Goal: Information Seeking & Learning: Learn about a topic

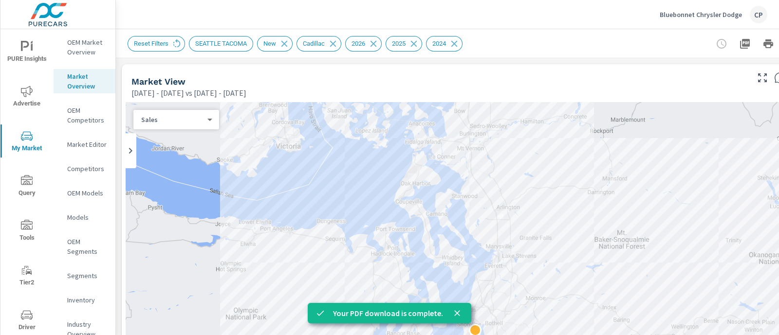
scroll to position [633, 67]
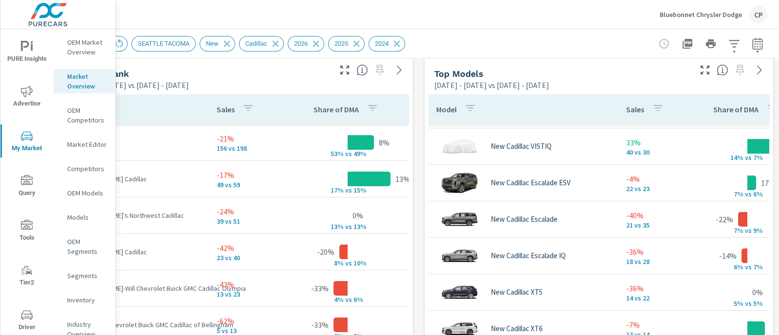
scroll to position [70, 0]
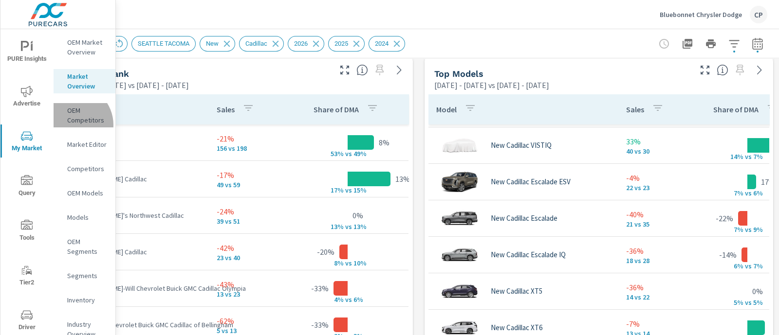
click at [73, 128] on div "OEM Competitors" at bounding box center [85, 115] width 62 height 24
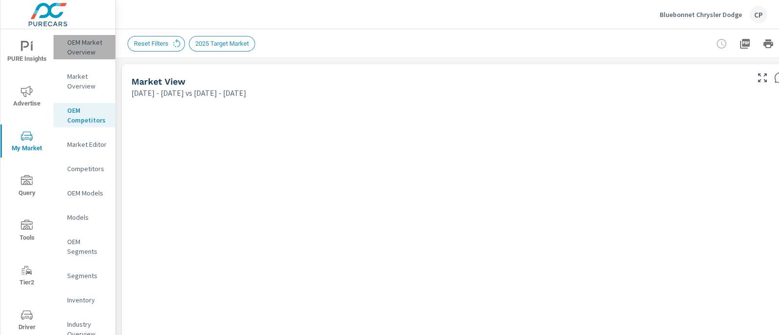
click at [94, 47] on p "OEM Market Overview" at bounding box center [87, 46] width 40 height 19
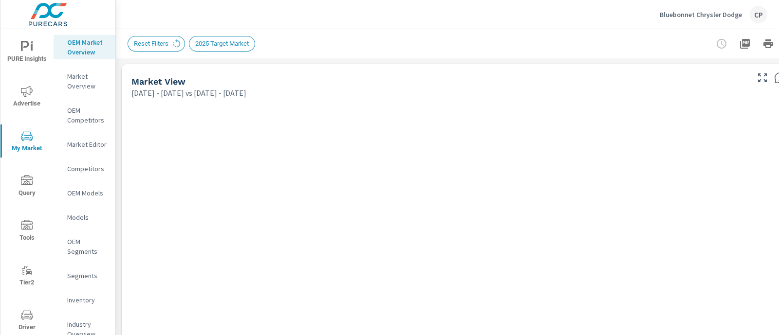
scroll to position [0, 67]
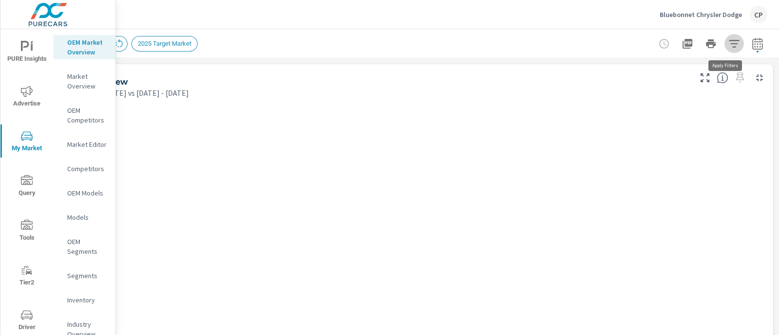
click at [729, 47] on icon "button" at bounding box center [734, 43] width 10 height 7
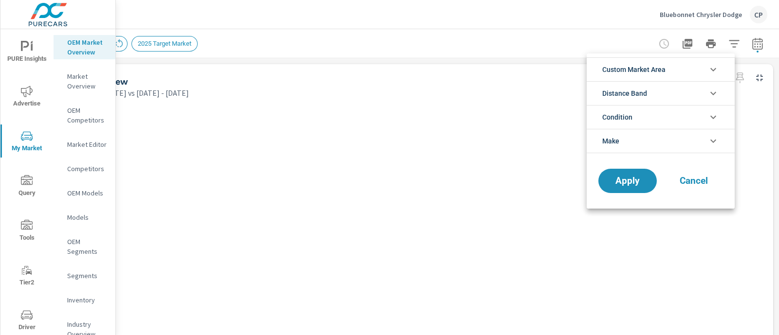
click at [715, 75] on icon "filter options" at bounding box center [713, 70] width 12 height 12
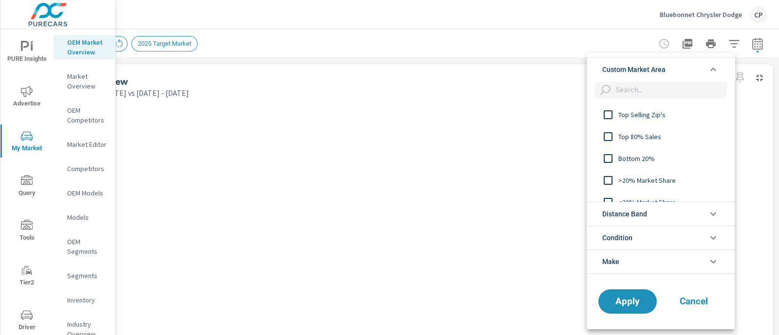
scroll to position [117, 0]
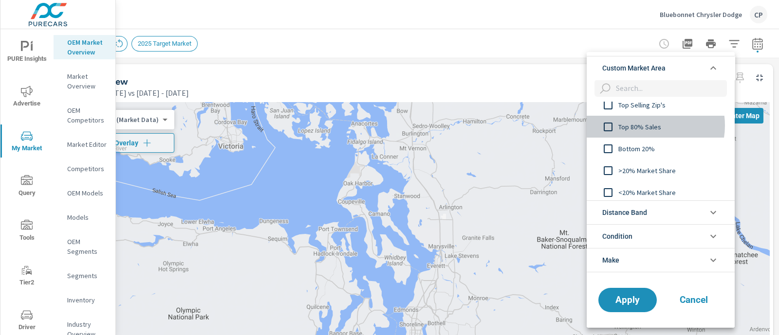
click at [646, 125] on span "Top 80% Sales" at bounding box center [671, 127] width 107 height 12
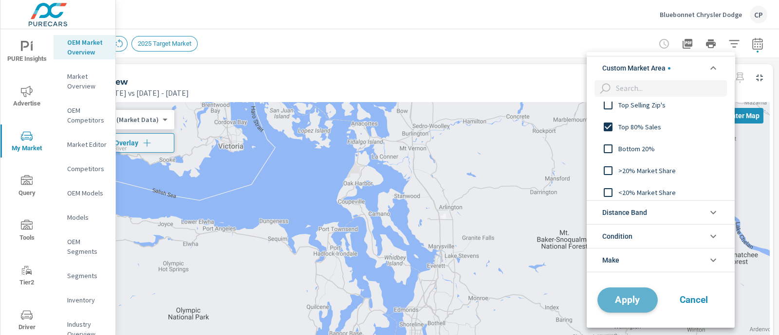
click at [625, 301] on span "Apply" at bounding box center [627, 299] width 40 height 9
